Goal: Task Accomplishment & Management: Use online tool/utility

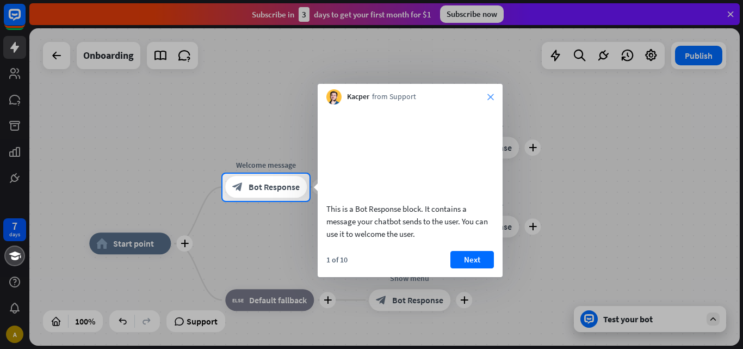
click at [493, 98] on icon "close" at bounding box center [490, 97] width 7 height 7
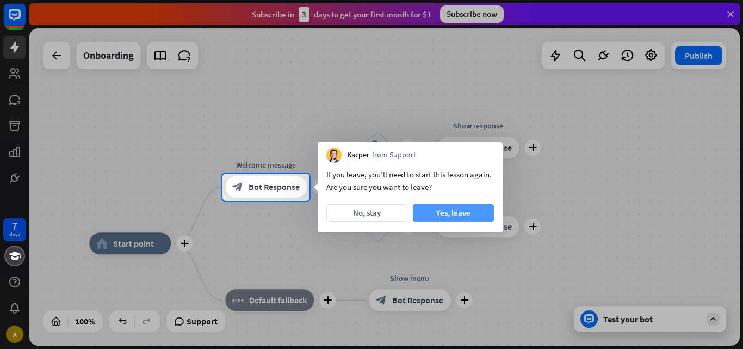
click at [445, 207] on button "Yes, leave" at bounding box center [453, 212] width 81 height 17
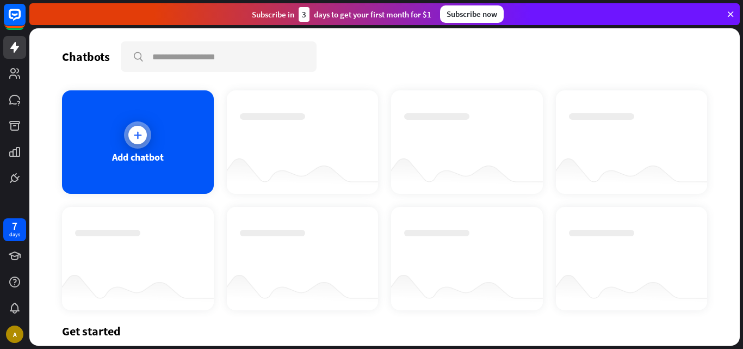
click at [132, 156] on div "Add chatbot" at bounding box center [138, 157] width 52 height 13
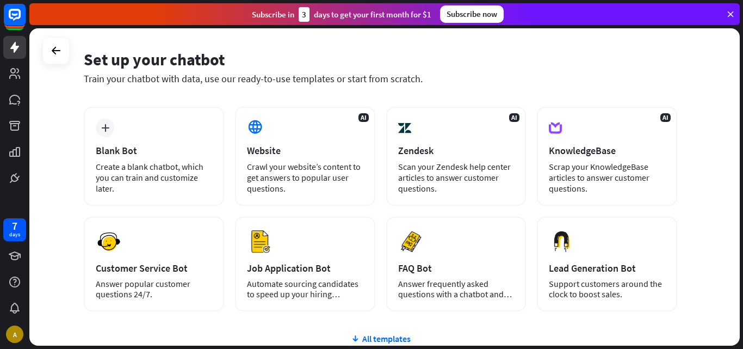
scroll to position [36, 0]
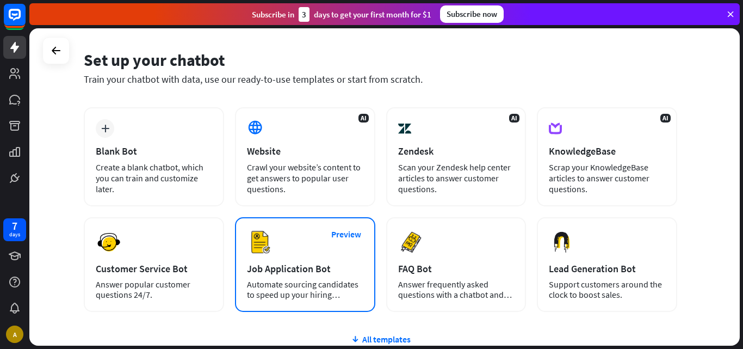
click at [301, 243] on div "Preview Job Application Bot Automate sourcing candidates to speed up your hirin…" at bounding box center [305, 264] width 140 height 95
